Goal: Information Seeking & Learning: Learn about a topic

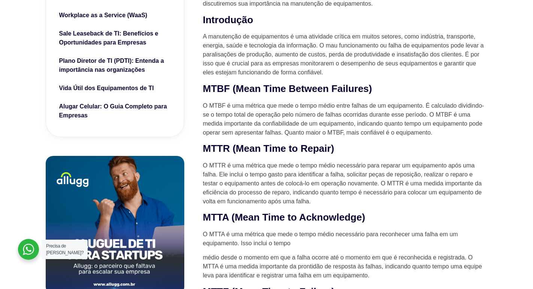
drag, startPoint x: 303, startPoint y: 98, endPoint x: 299, endPoint y: 94, distance: 5.3
click at [296, 92] on h2 "MTBF (Mean Time Between Failures)" at bounding box center [345, 89] width 284 height 13
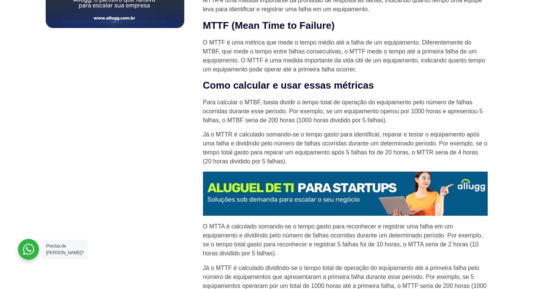
scroll to position [599, 0]
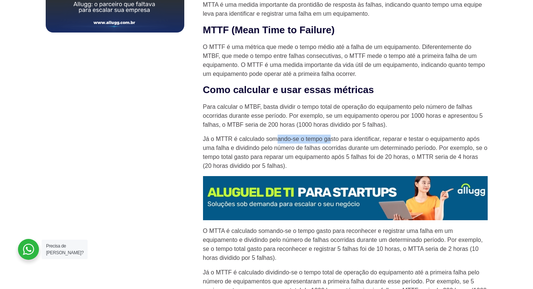
drag, startPoint x: 275, startPoint y: 139, endPoint x: 330, endPoint y: 138, distance: 55.0
click at [330, 138] on p "Já o MTTR é calculado somando-se o tempo gasto para identificar, reparar e test…" at bounding box center [345, 153] width 284 height 36
drag, startPoint x: 382, startPoint y: 137, endPoint x: 340, endPoint y: 146, distance: 42.9
click at [342, 146] on p "Já o MTTR é calculado somando-se o tempo gasto para identificar, reparar e test…" at bounding box center [345, 153] width 284 height 36
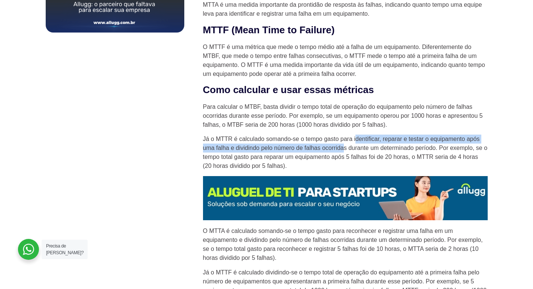
drag, startPoint x: 345, startPoint y: 144, endPoint x: 333, endPoint y: 136, distance: 14.2
click at [342, 144] on p "Já o MTTR é calculado somando-se o tempo gasto para identificar, reparar e test…" at bounding box center [345, 153] width 284 height 36
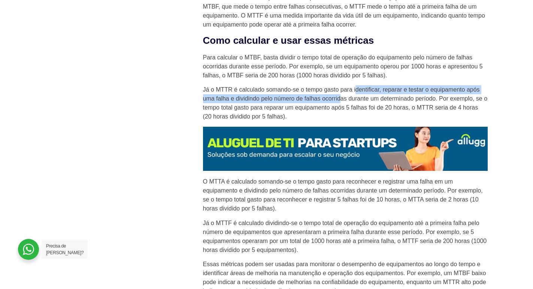
scroll to position [748, 0]
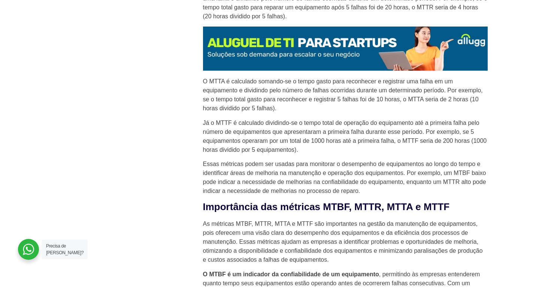
click at [291, 112] on p "O MTTA é calculado somando-se o tempo gasto para reconhecer e registrar uma fal…" at bounding box center [345, 95] width 284 height 36
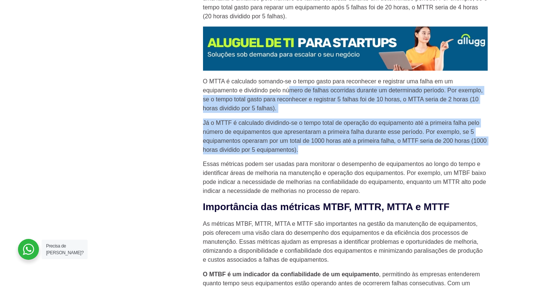
drag, startPoint x: 294, startPoint y: 98, endPoint x: 356, endPoint y: 158, distance: 86.0
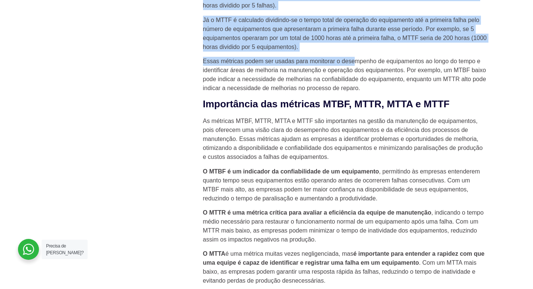
scroll to position [936, 0]
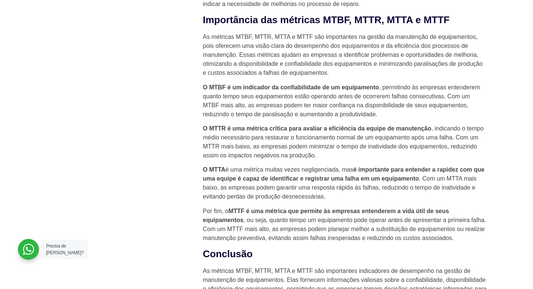
click at [301, 119] on p "O MTBF é um indicador da confiabilidade de um equipamento , permitindo às empre…" at bounding box center [345, 101] width 284 height 36
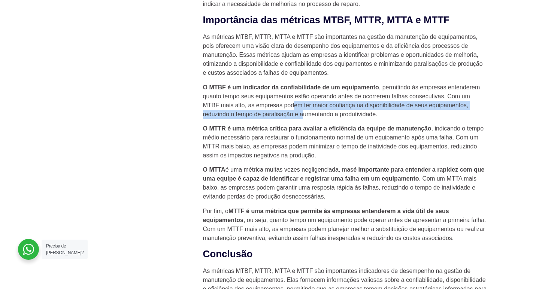
click at [302, 111] on p "O MTBF é um indicador da confiabilidade de um equipamento , permitindo às empre…" at bounding box center [345, 101] width 284 height 36
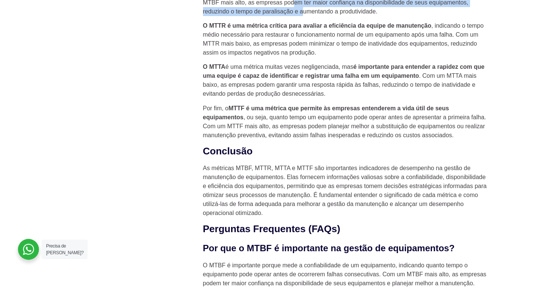
scroll to position [1048, 0]
